Goal: Task Accomplishment & Management: Manage account settings

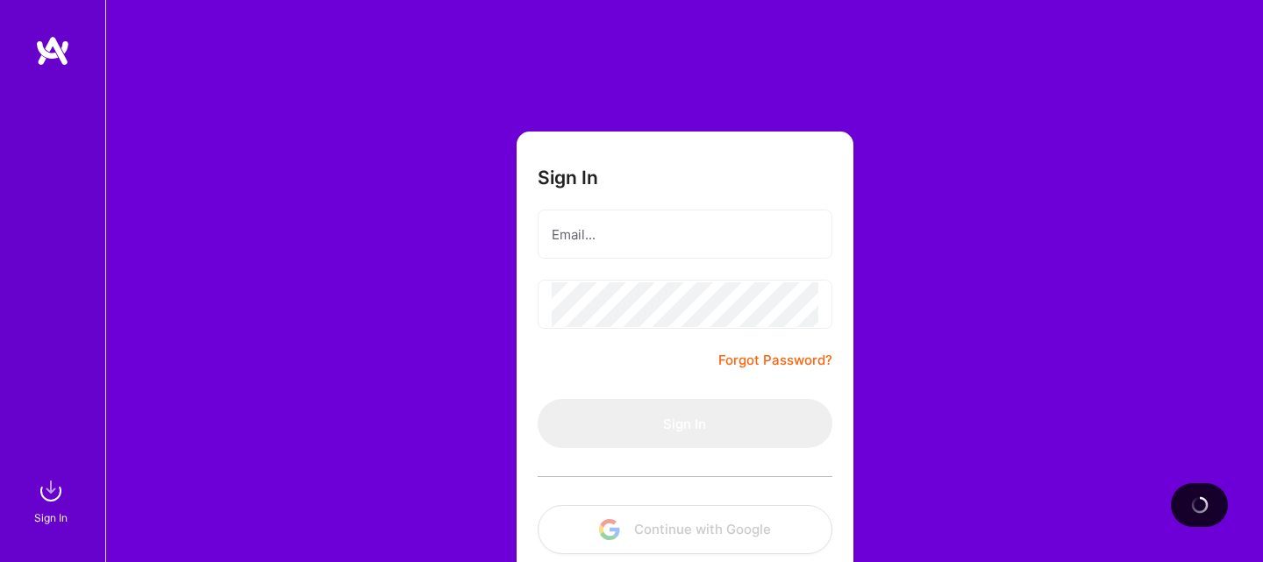
scroll to position [96, 0]
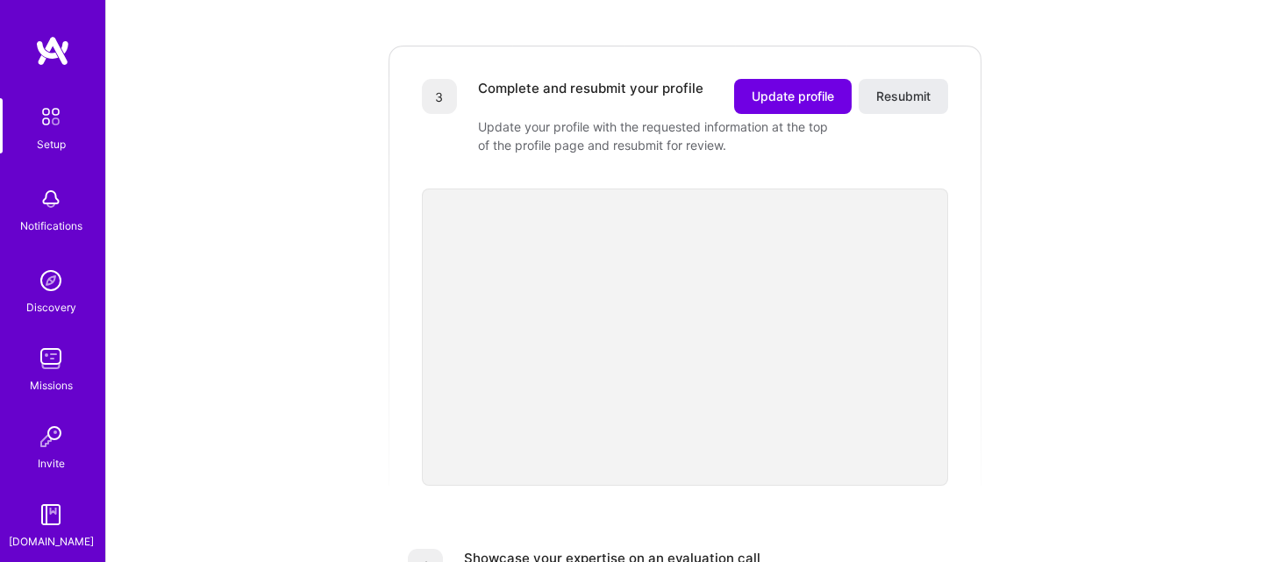
scroll to position [489, 0]
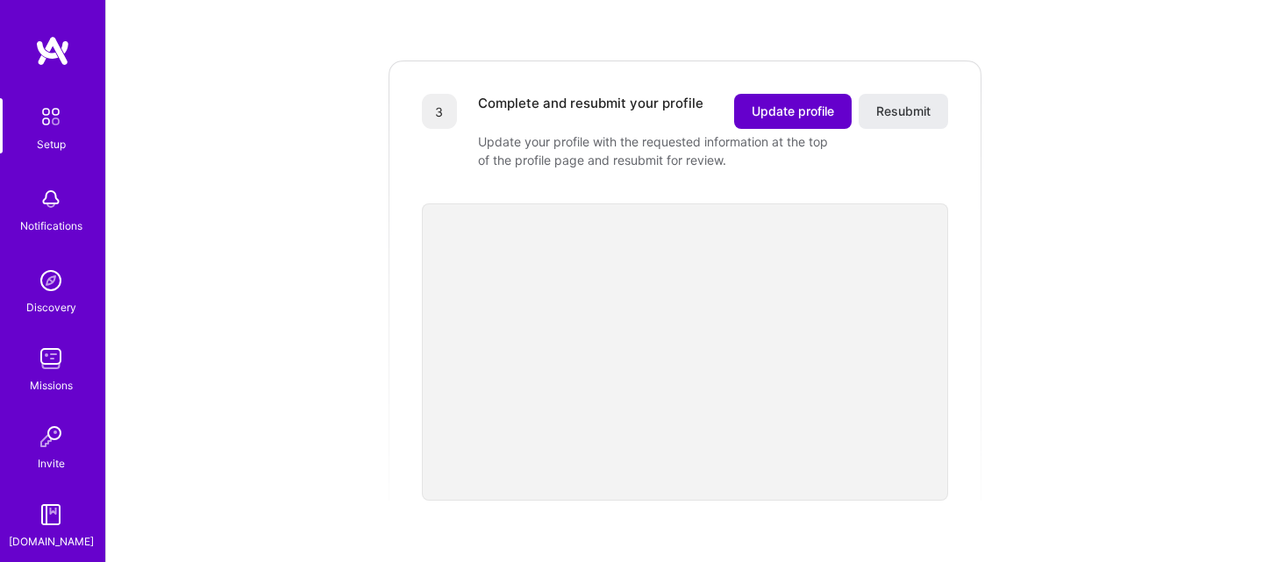
click at [774, 103] on span "Update profile" at bounding box center [792, 112] width 82 height 18
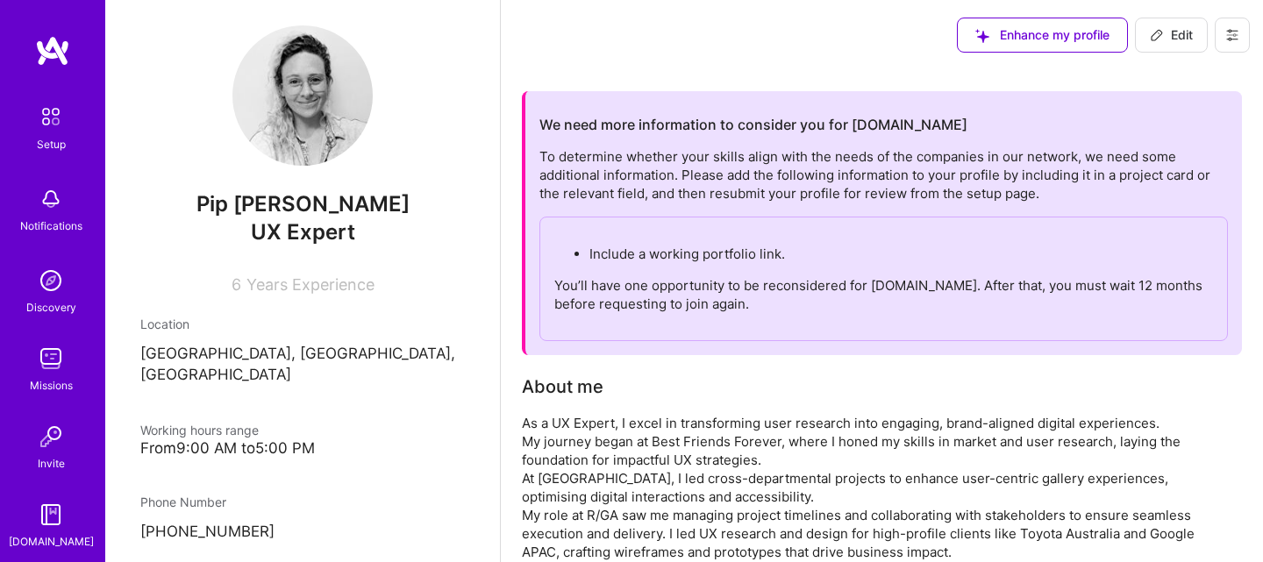
click at [586, 264] on div "Include a working portfolio link. You’ll have one opportunity to be reconsidere…" at bounding box center [883, 279] width 688 height 125
click at [1165, 32] on span "Edit" at bounding box center [1171, 35] width 43 height 18
select select "AU"
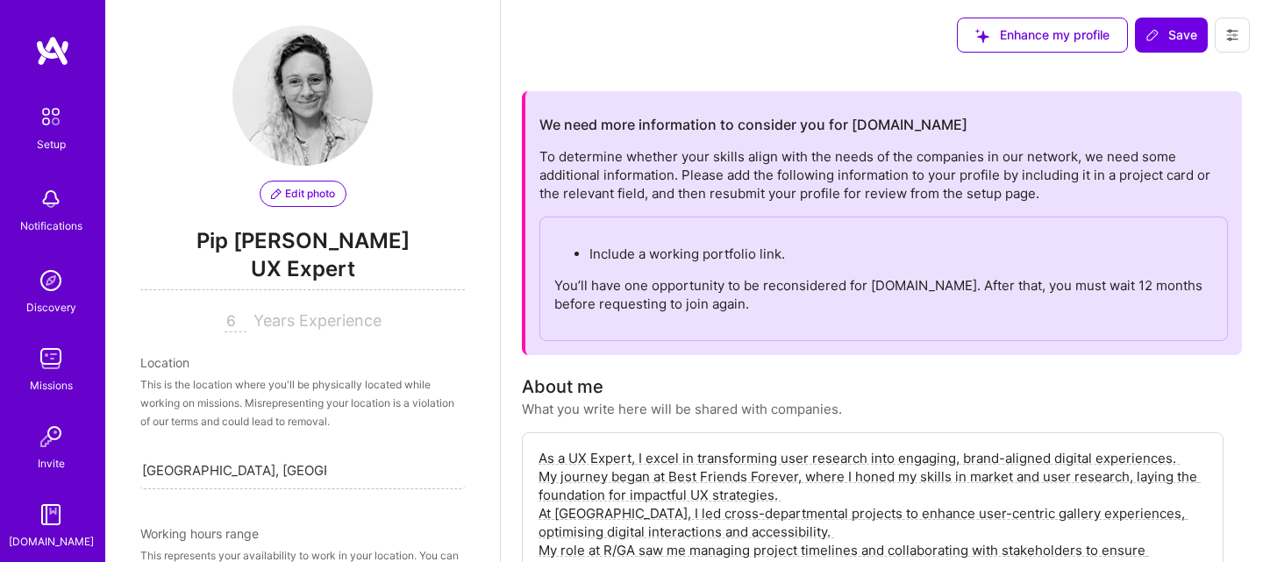
scroll to position [1056, 0]
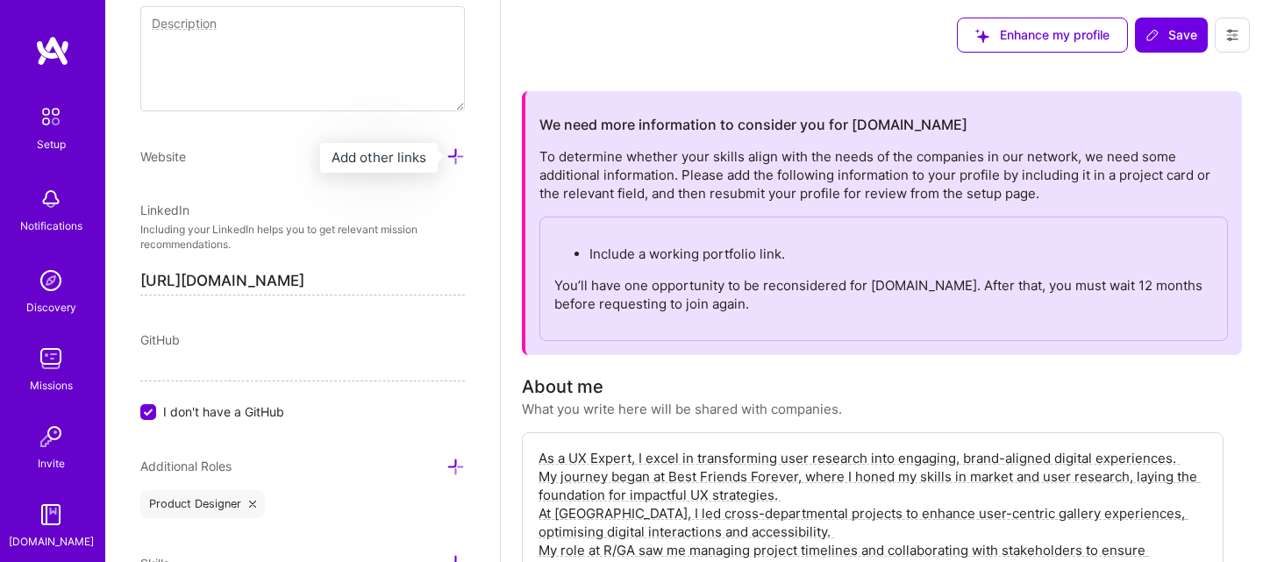
click at [456, 155] on icon at bounding box center [455, 156] width 18 height 18
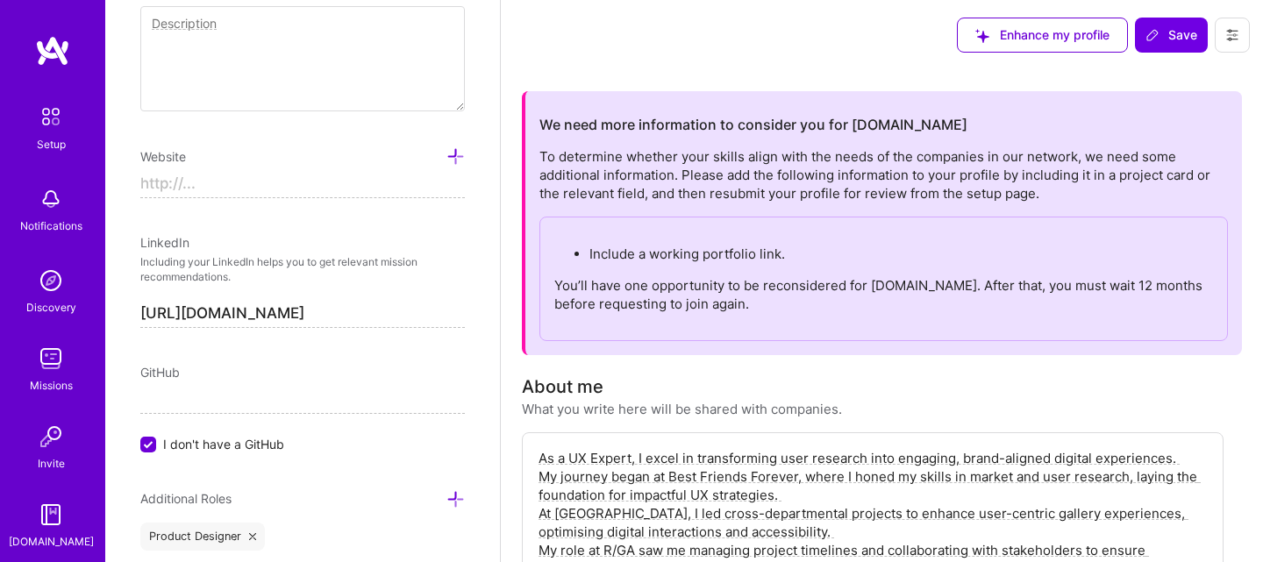
click at [262, 193] on input at bounding box center [302, 184] width 324 height 28
paste input "[URL][DOMAIN_NAME]"
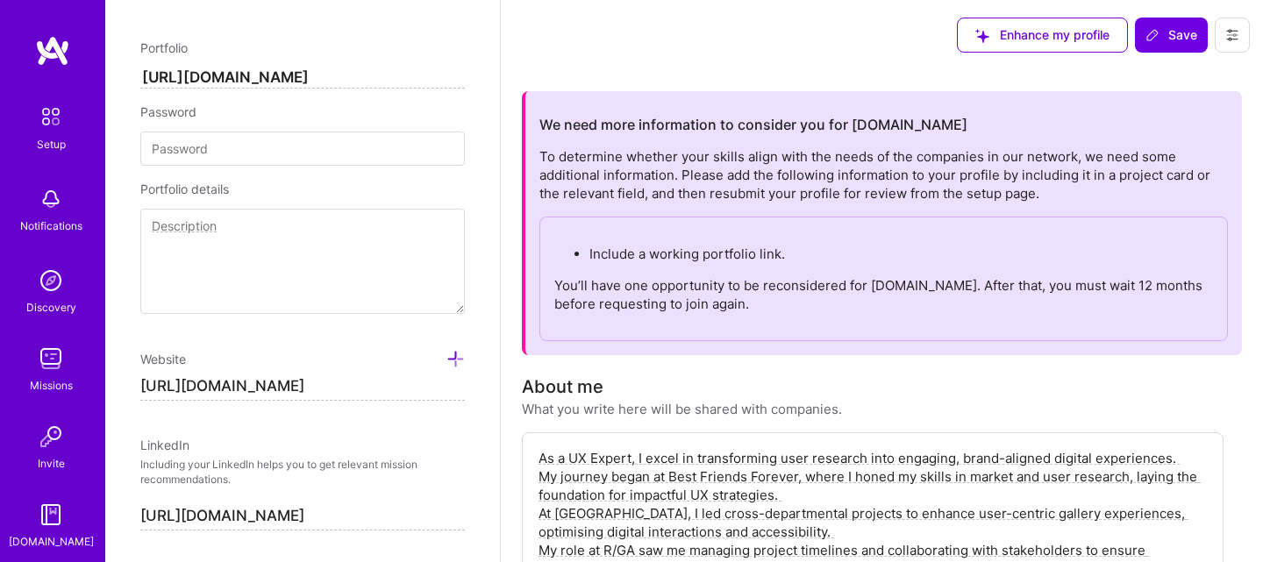
scroll to position [819, 0]
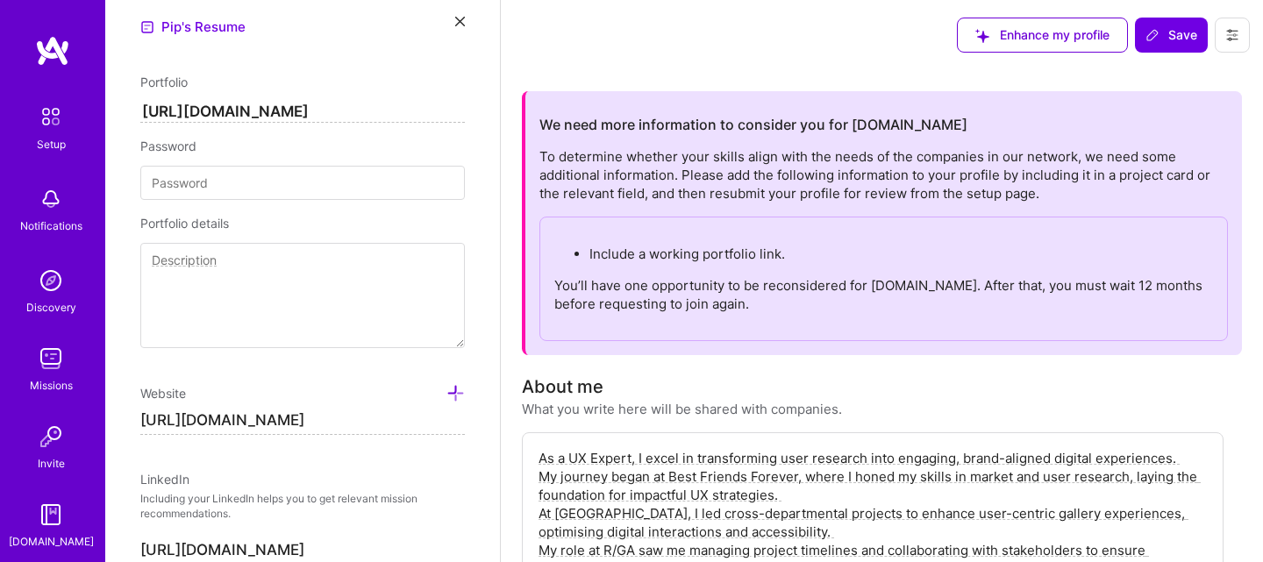
type input "[URL][DOMAIN_NAME]"
click at [216, 311] on textarea at bounding box center [302, 295] width 324 height 105
type textarea "My website is essentially my portfolio."
